Goal: Information Seeking & Learning: Learn about a topic

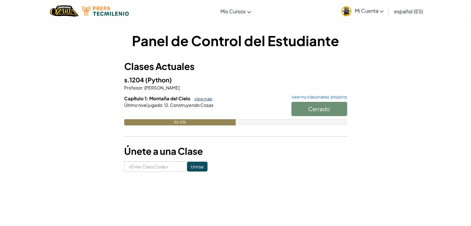
click at [206, 101] on link "view map" at bounding box center [201, 98] width 21 height 5
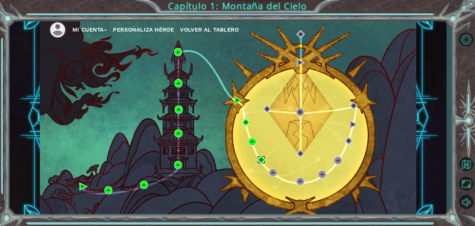
click at [261, 158] on img at bounding box center [261, 160] width 8 height 8
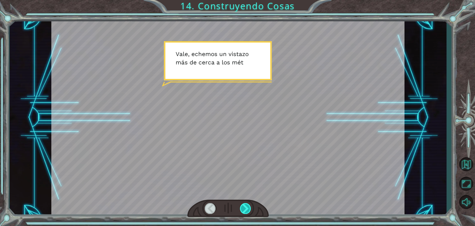
click at [247, 206] on div at bounding box center [245, 208] width 11 height 11
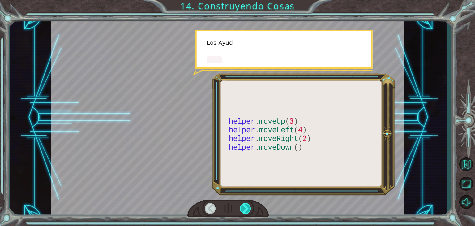
click at [249, 209] on div at bounding box center [245, 208] width 11 height 11
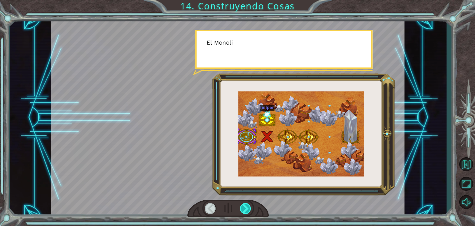
click at [249, 209] on div at bounding box center [245, 208] width 11 height 11
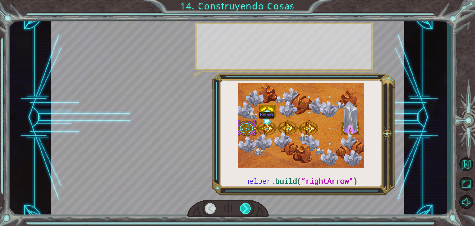
click at [249, 209] on div at bounding box center [245, 208] width 11 height 11
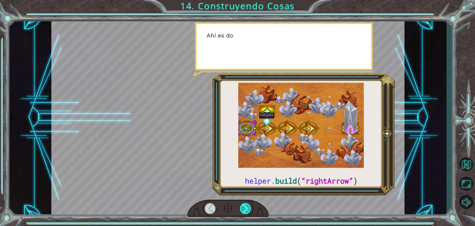
click at [249, 209] on div at bounding box center [245, 208] width 11 height 11
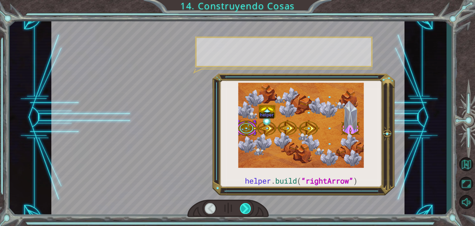
click at [249, 209] on div at bounding box center [245, 208] width 11 height 11
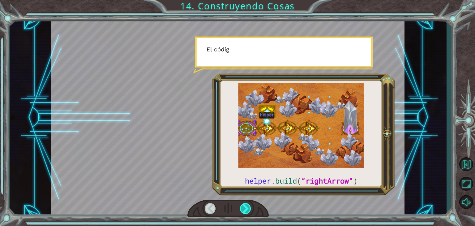
click at [249, 209] on div at bounding box center [245, 208] width 11 height 11
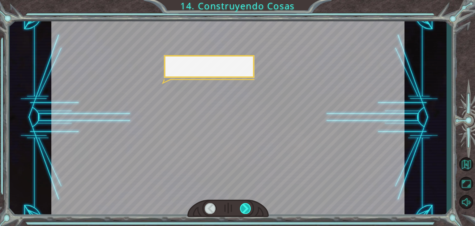
click at [249, 209] on div at bounding box center [245, 208] width 11 height 11
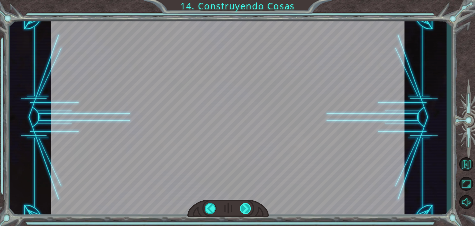
click at [249, 207] on div at bounding box center [245, 208] width 11 height 11
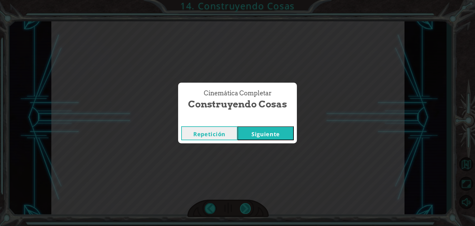
click at [249, 207] on div "Cinemática Completar Construyendo Cosas Repetición [GEOGRAPHIC_DATA]" at bounding box center [237, 113] width 475 height 226
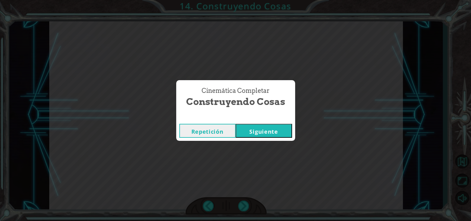
click at [256, 134] on button "Siguiente" at bounding box center [264, 131] width 56 height 14
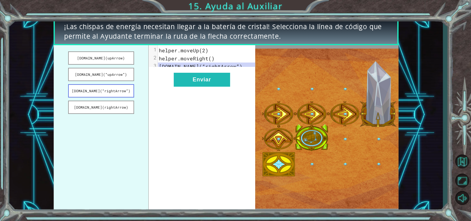
click at [114, 89] on button "[DOMAIN_NAME](“rightArrow”)" at bounding box center [101, 90] width 66 height 13
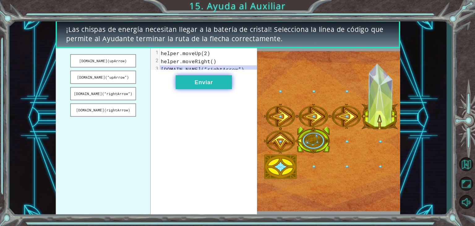
click at [220, 86] on button "Enviar" at bounding box center [204, 82] width 56 height 14
